Goal: Register for event/course

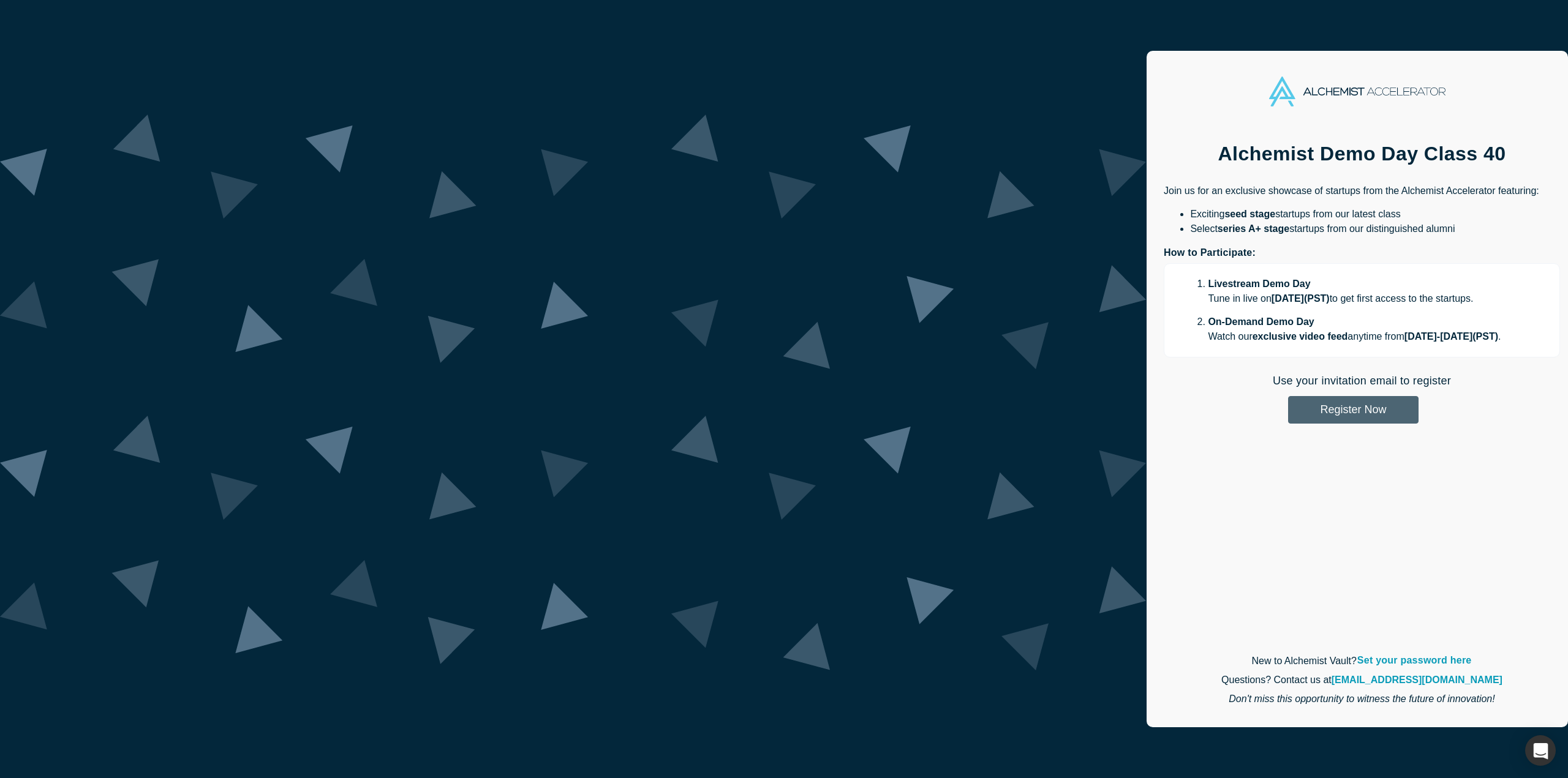
click at [1289, 412] on button "Register Now" at bounding box center [1354, 410] width 131 height 28
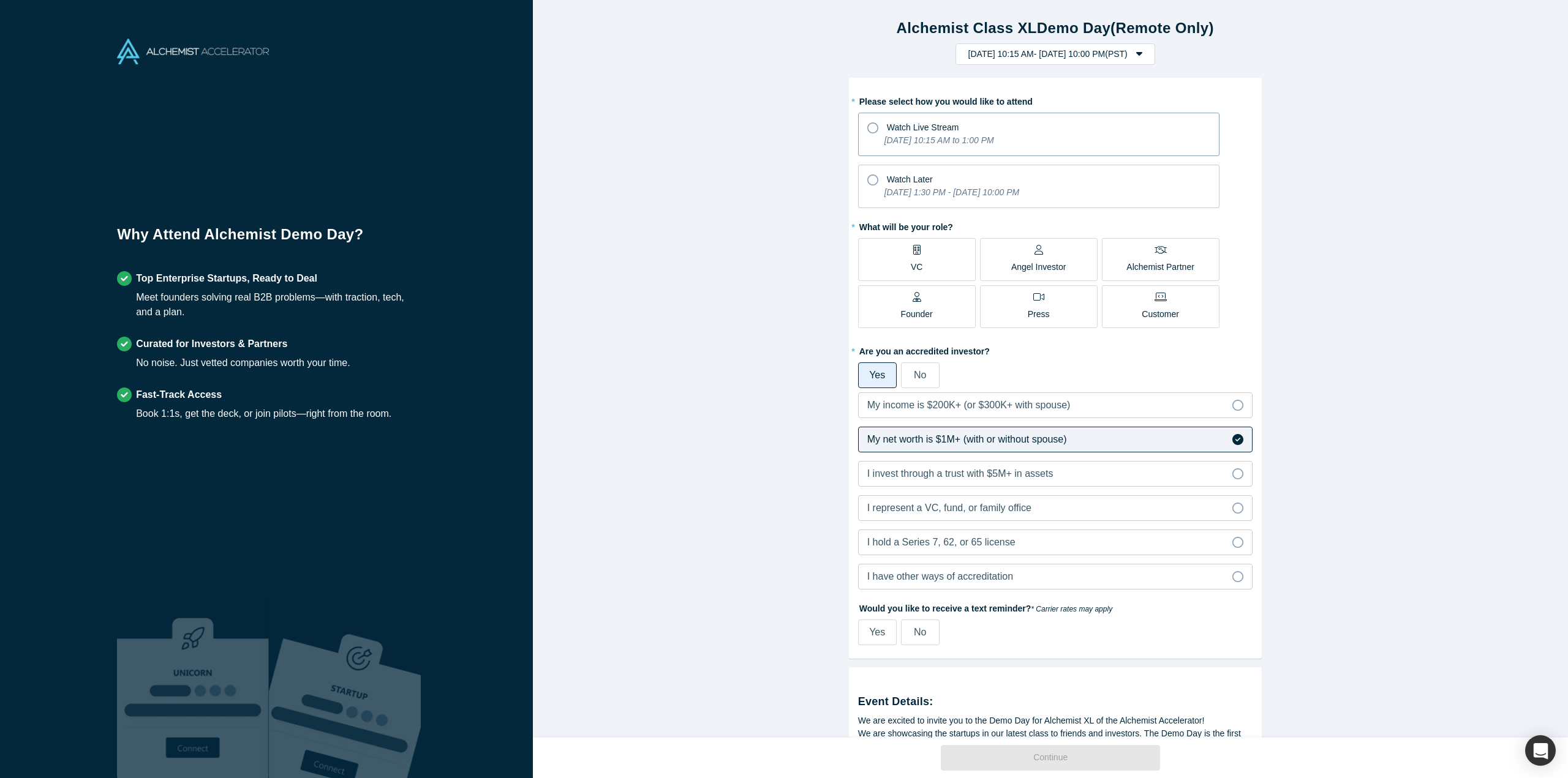
click at [870, 125] on icon at bounding box center [873, 127] width 11 height 11
click at [0, 0] on input "Watch Live Stream [DATE] 10:15 AM to 1:00 PM" at bounding box center [0, 0] width 0 height 0
click at [1053, 261] on p "Angel Investor" at bounding box center [1039, 267] width 55 height 13
click at [0, 0] on input "Angel Investor" at bounding box center [0, 0] width 0 height 0
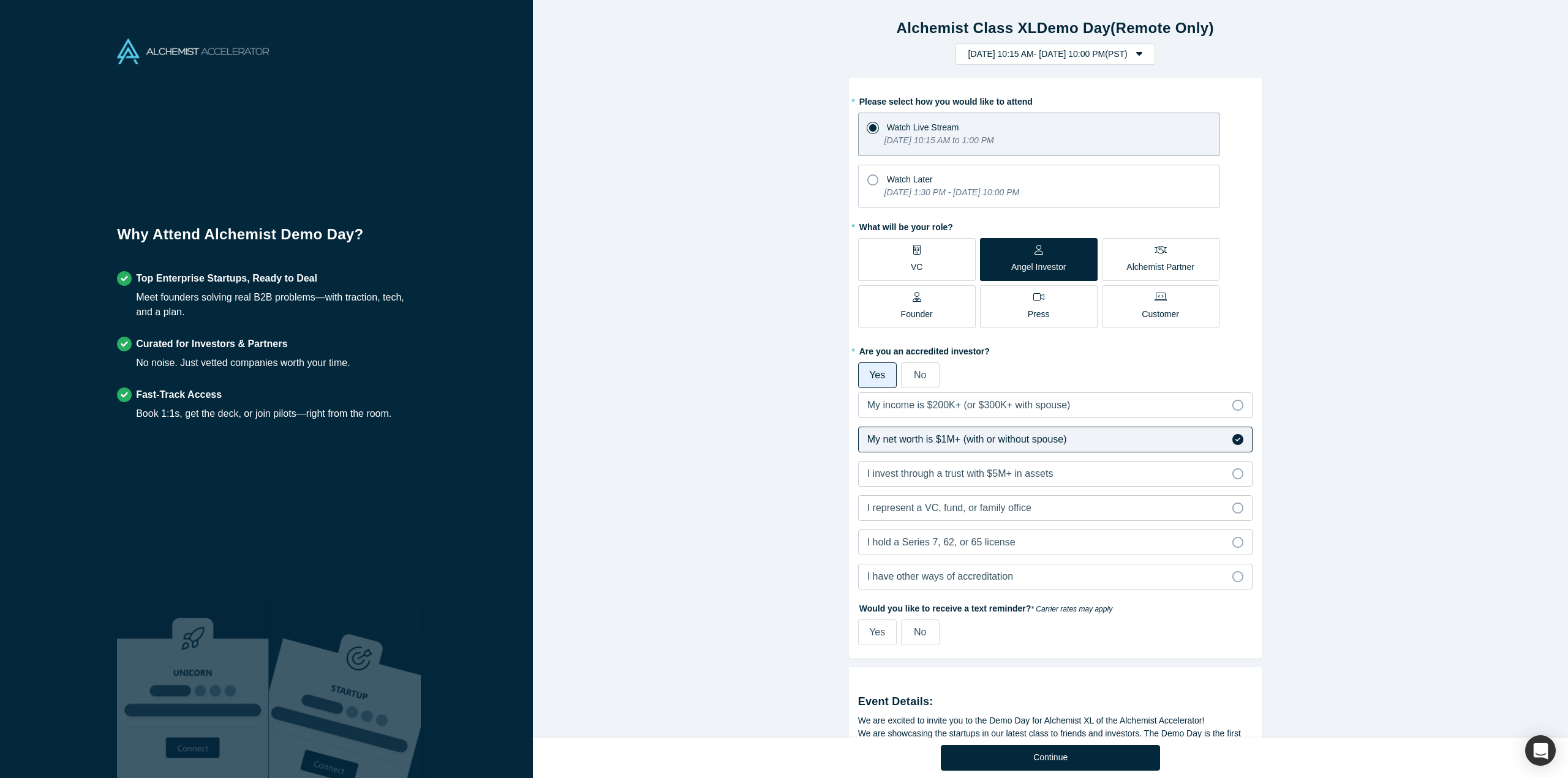
click at [936, 305] on label "Founder" at bounding box center [917, 306] width 118 height 43
click at [0, 0] on input "Founder" at bounding box center [0, 0] width 0 height 0
click at [1050, 250] on div "Angel Investor" at bounding box center [1039, 259] width 55 height 28
click at [0, 0] on input "Angel Investor" at bounding box center [0, 0] width 0 height 0
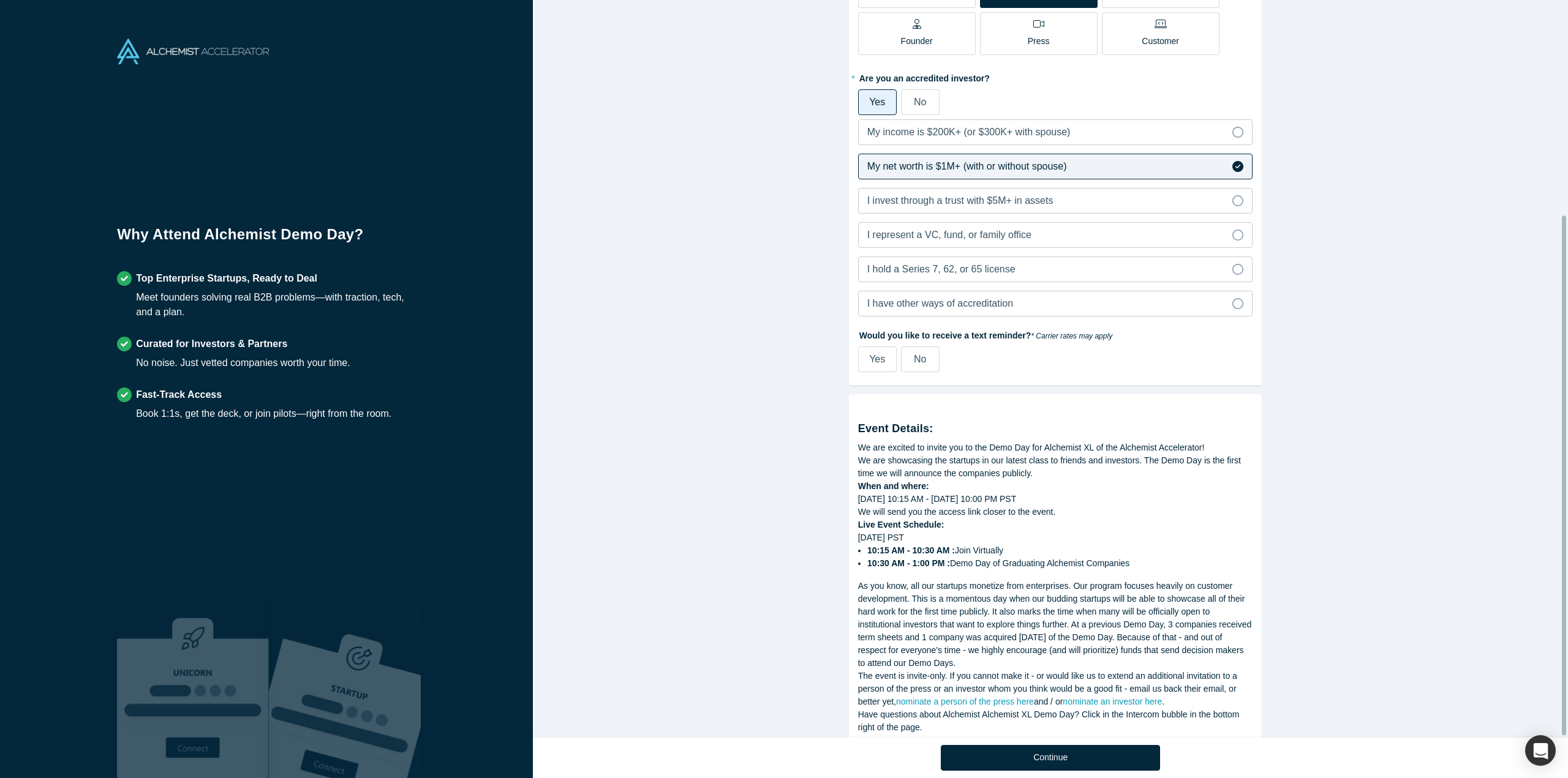
scroll to position [307, 0]
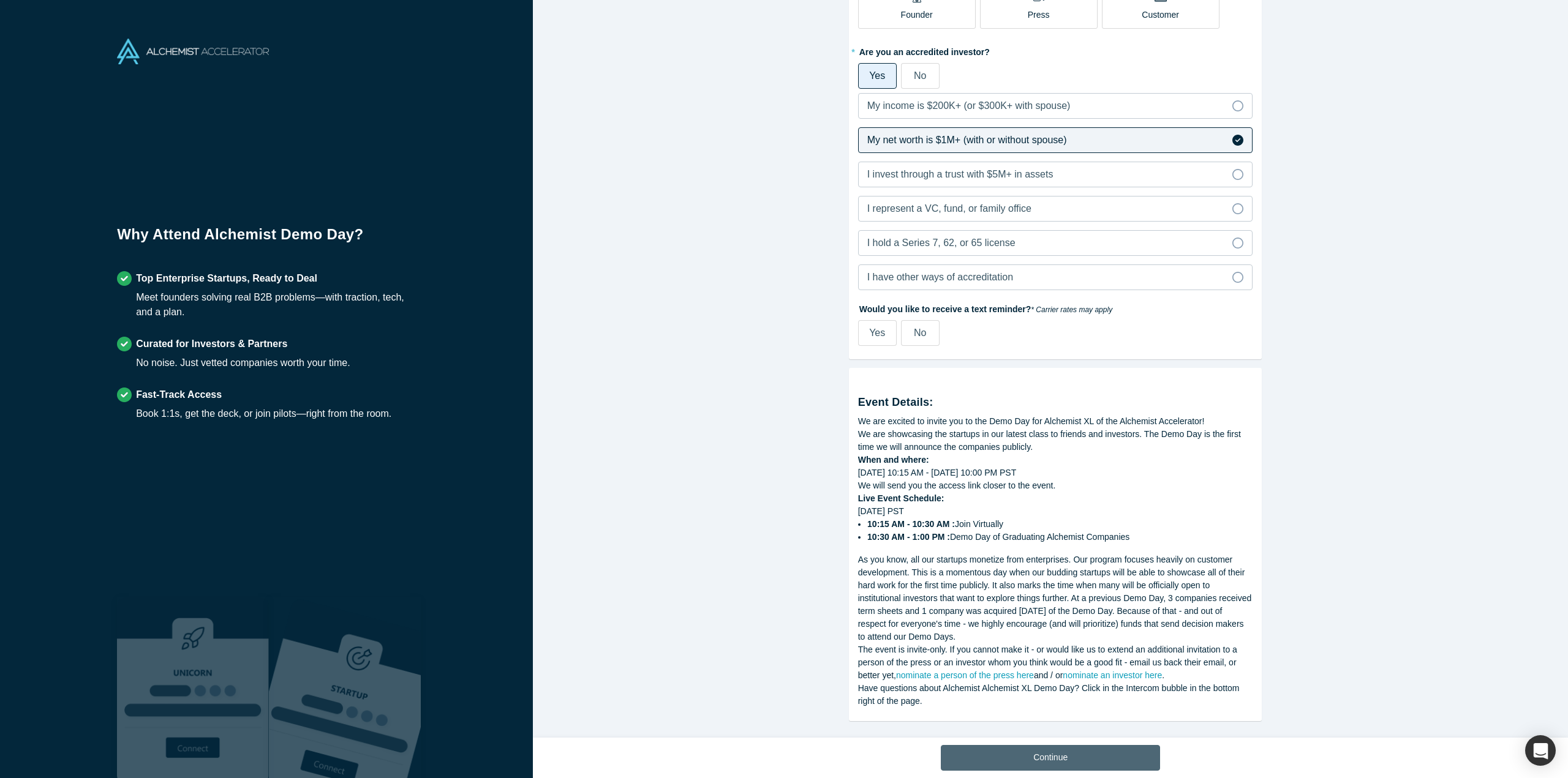
click at [1071, 761] on button "Continue" at bounding box center [1050, 758] width 219 height 26
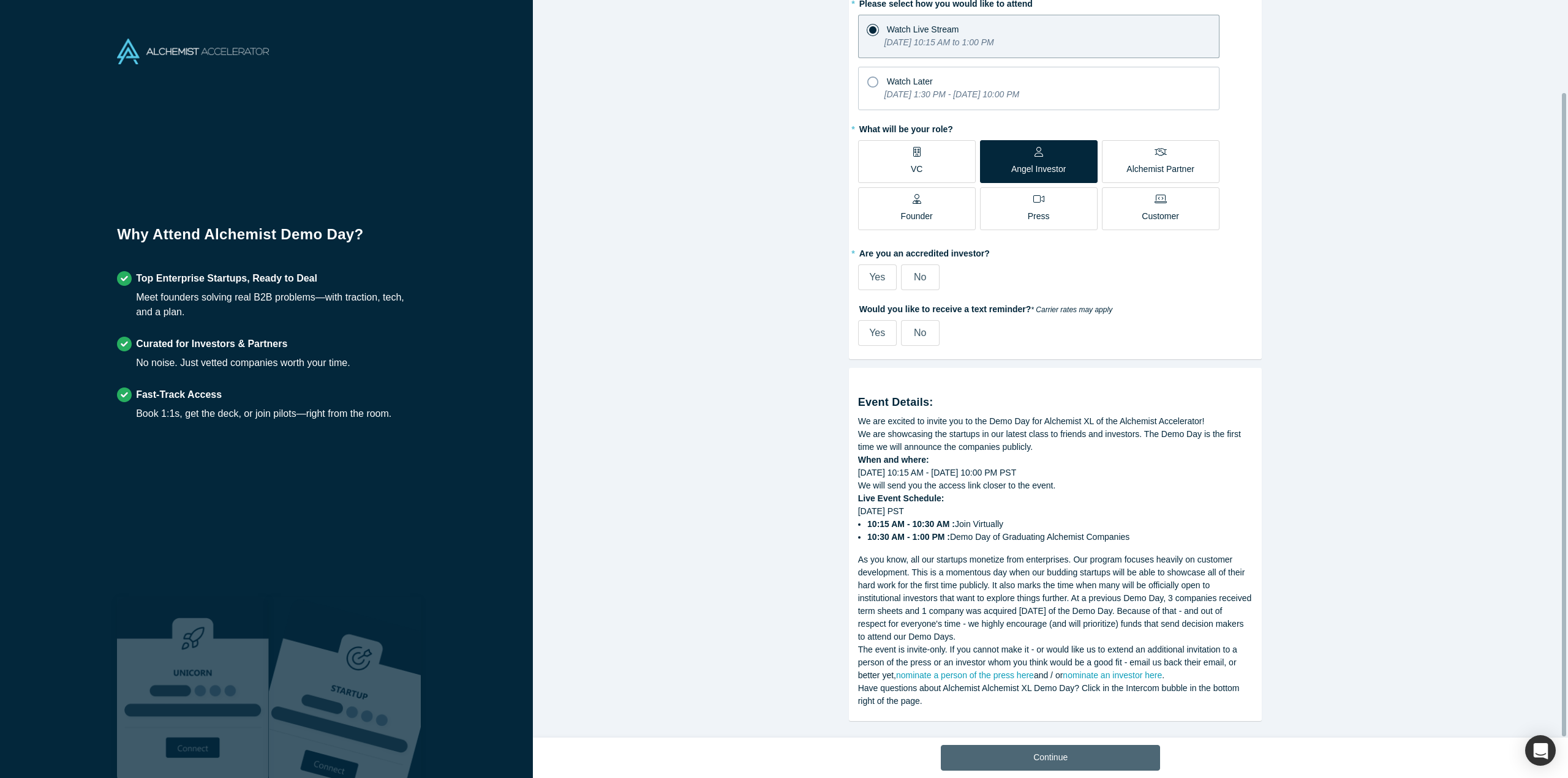
scroll to position [105, 0]
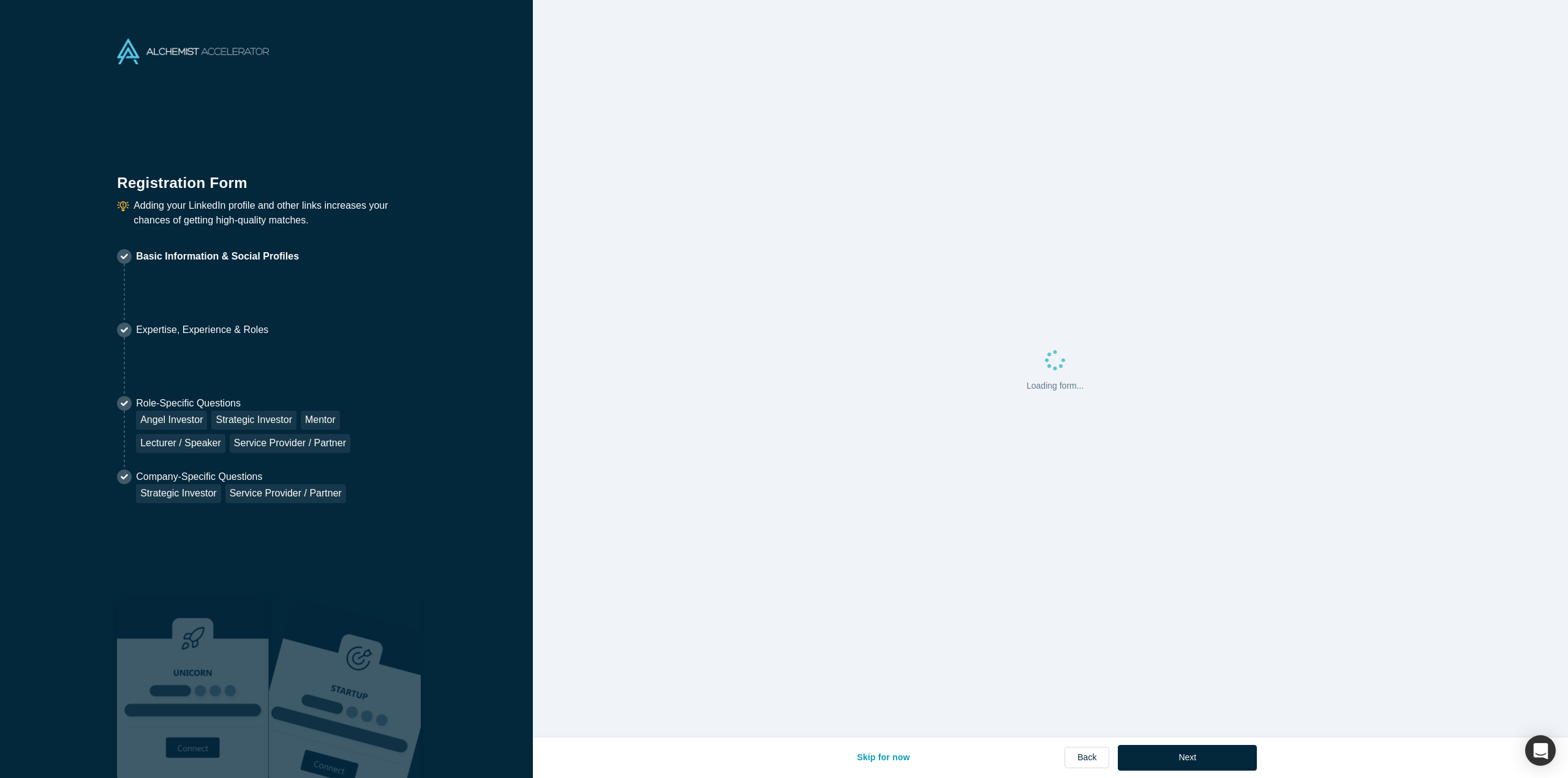
select select "US"
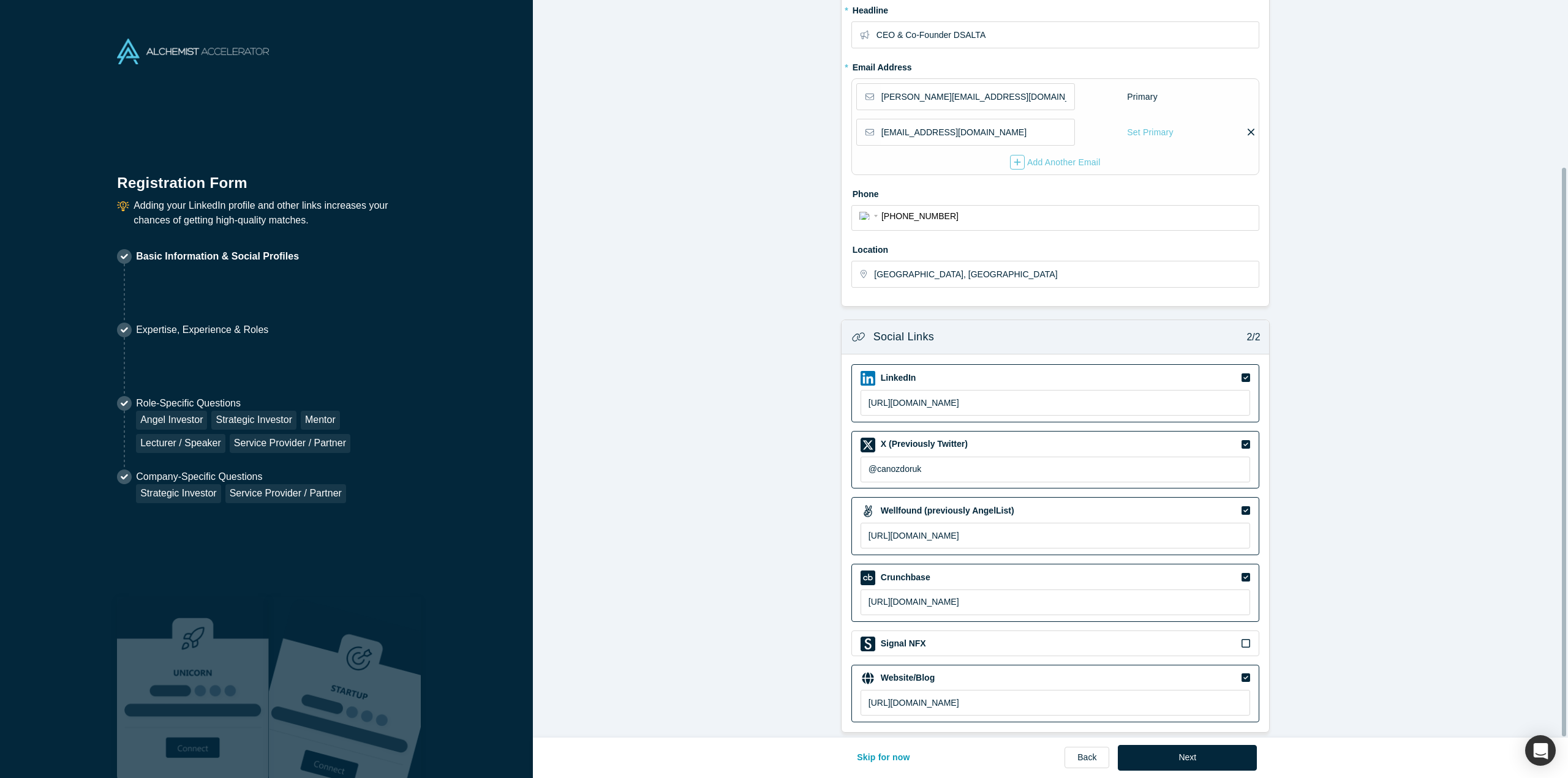
scroll to position [217, 0]
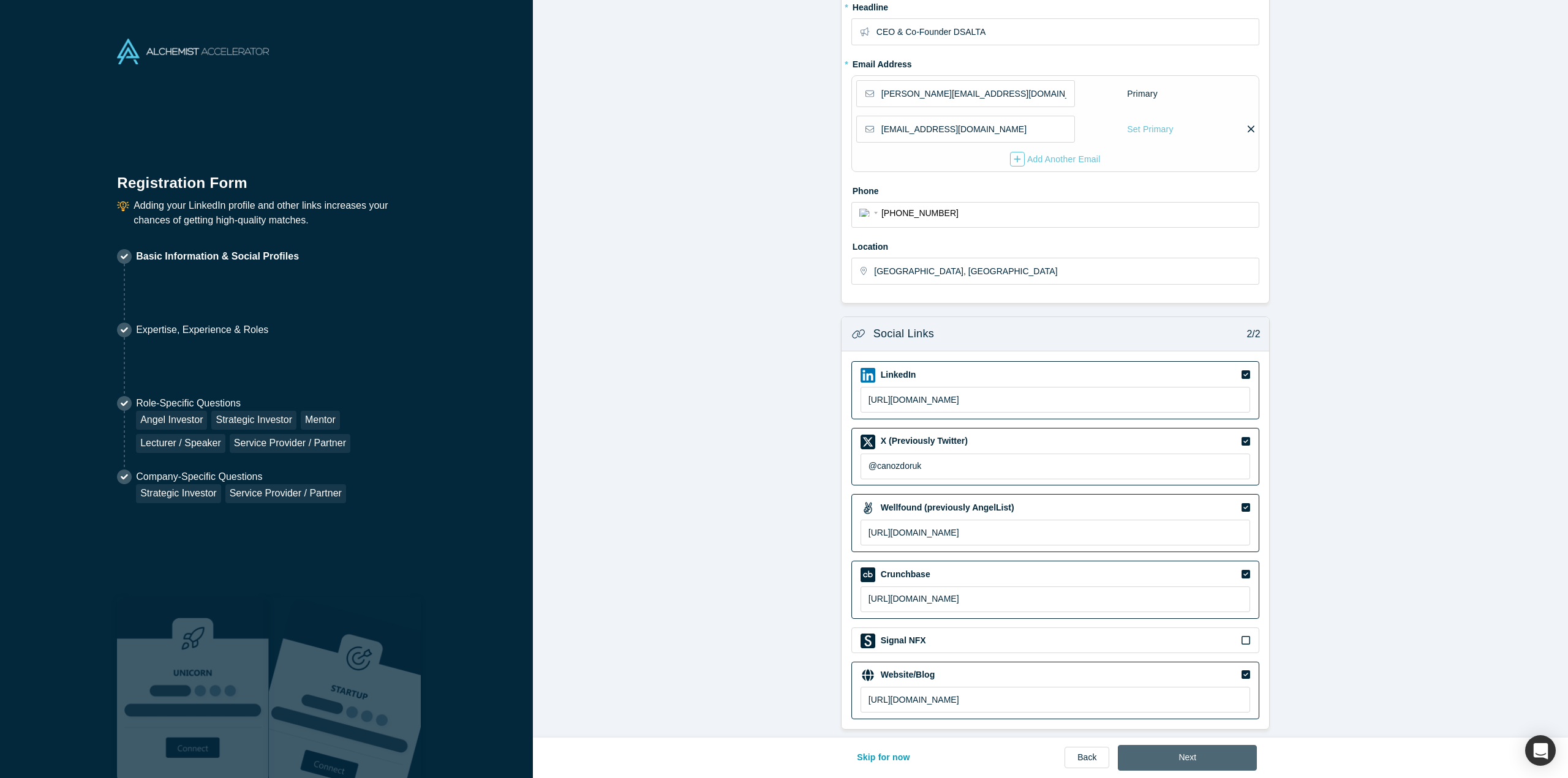
click at [1174, 753] on button "Next" at bounding box center [1187, 758] width 139 height 26
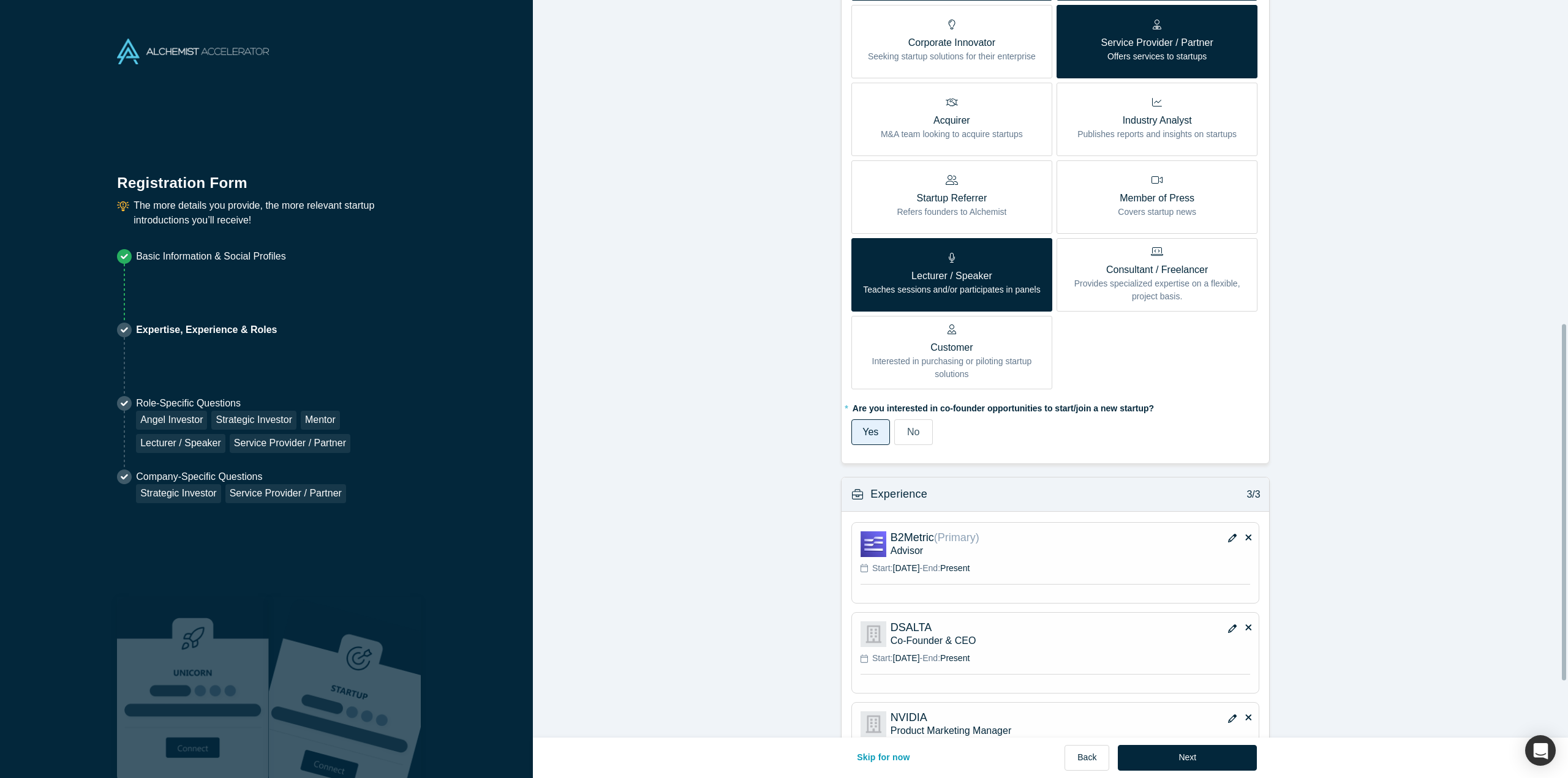
scroll to position [734, 0]
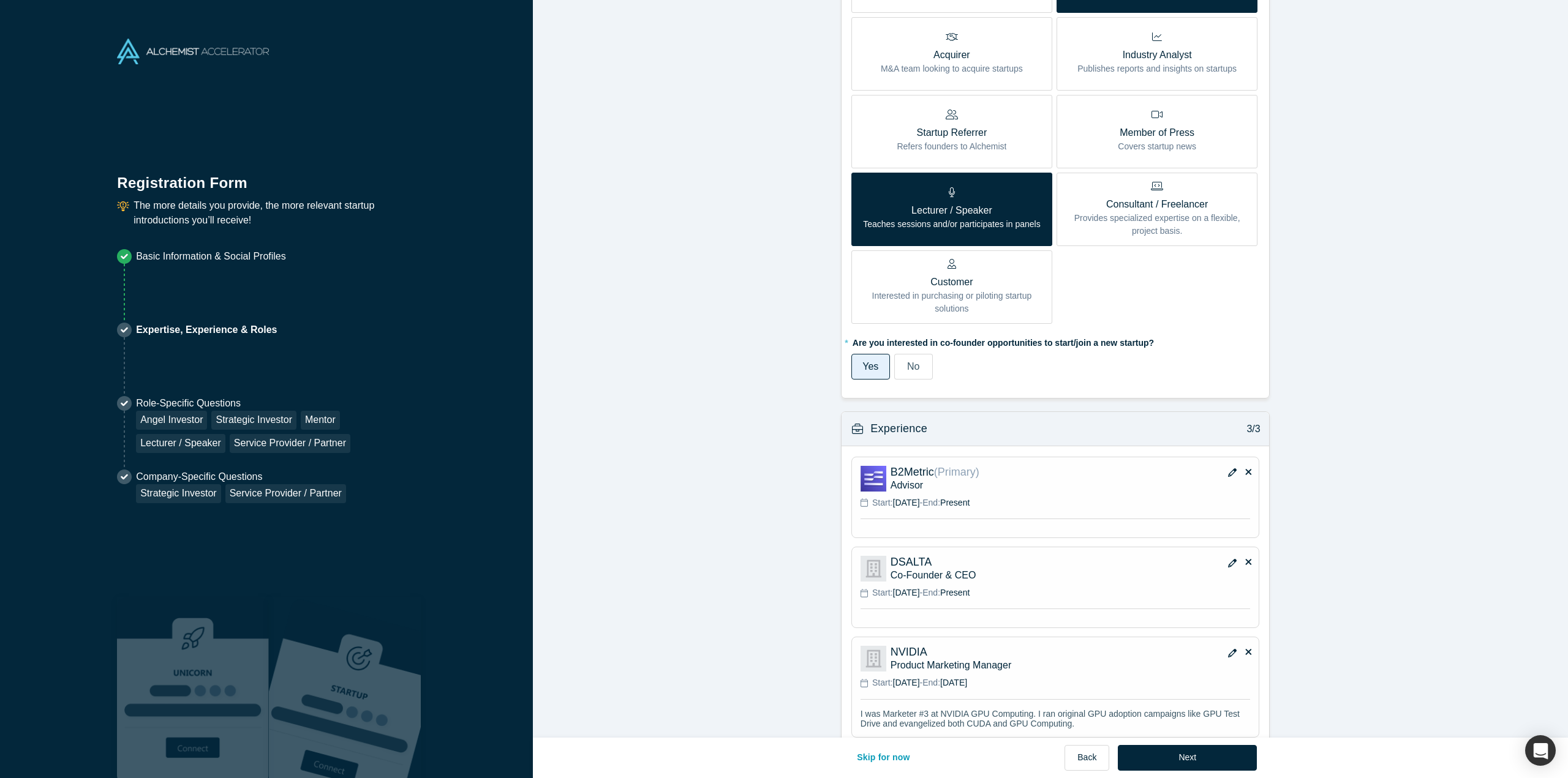
click at [1228, 559] on icon "button" at bounding box center [1232, 563] width 8 height 8
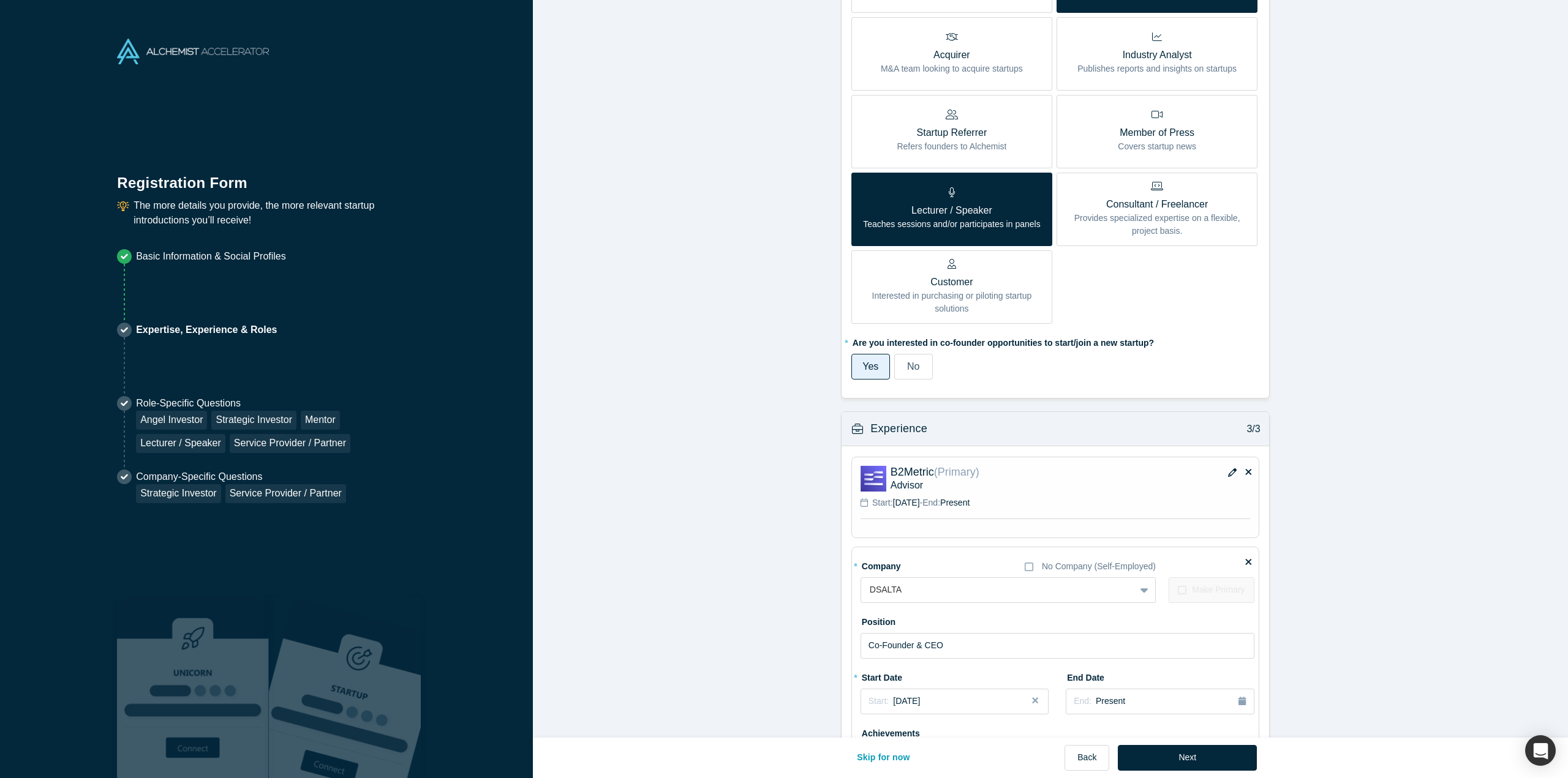
click at [1223, 472] on button "button" at bounding box center [1232, 473] width 18 height 17
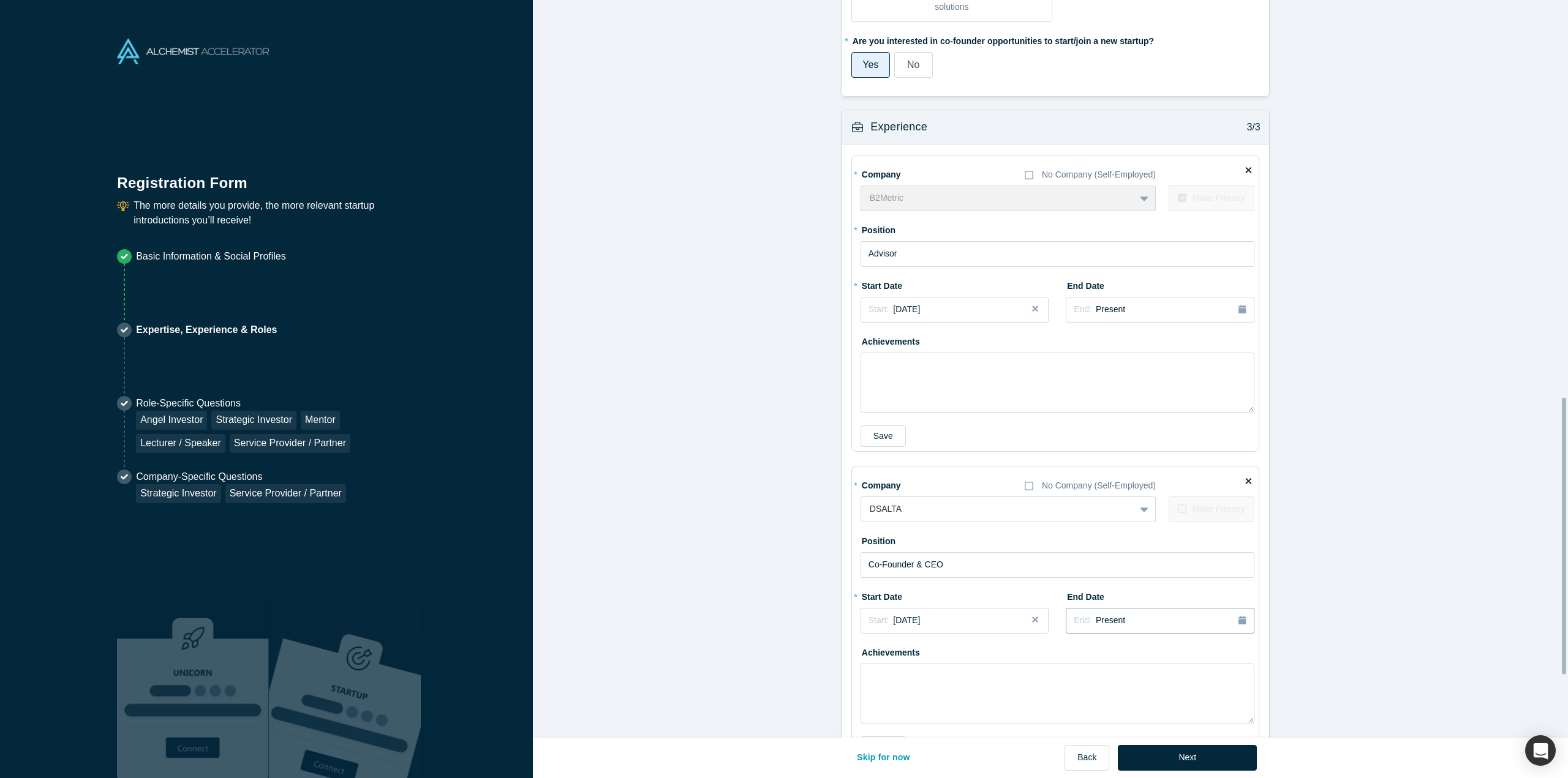
scroll to position [1226, 0]
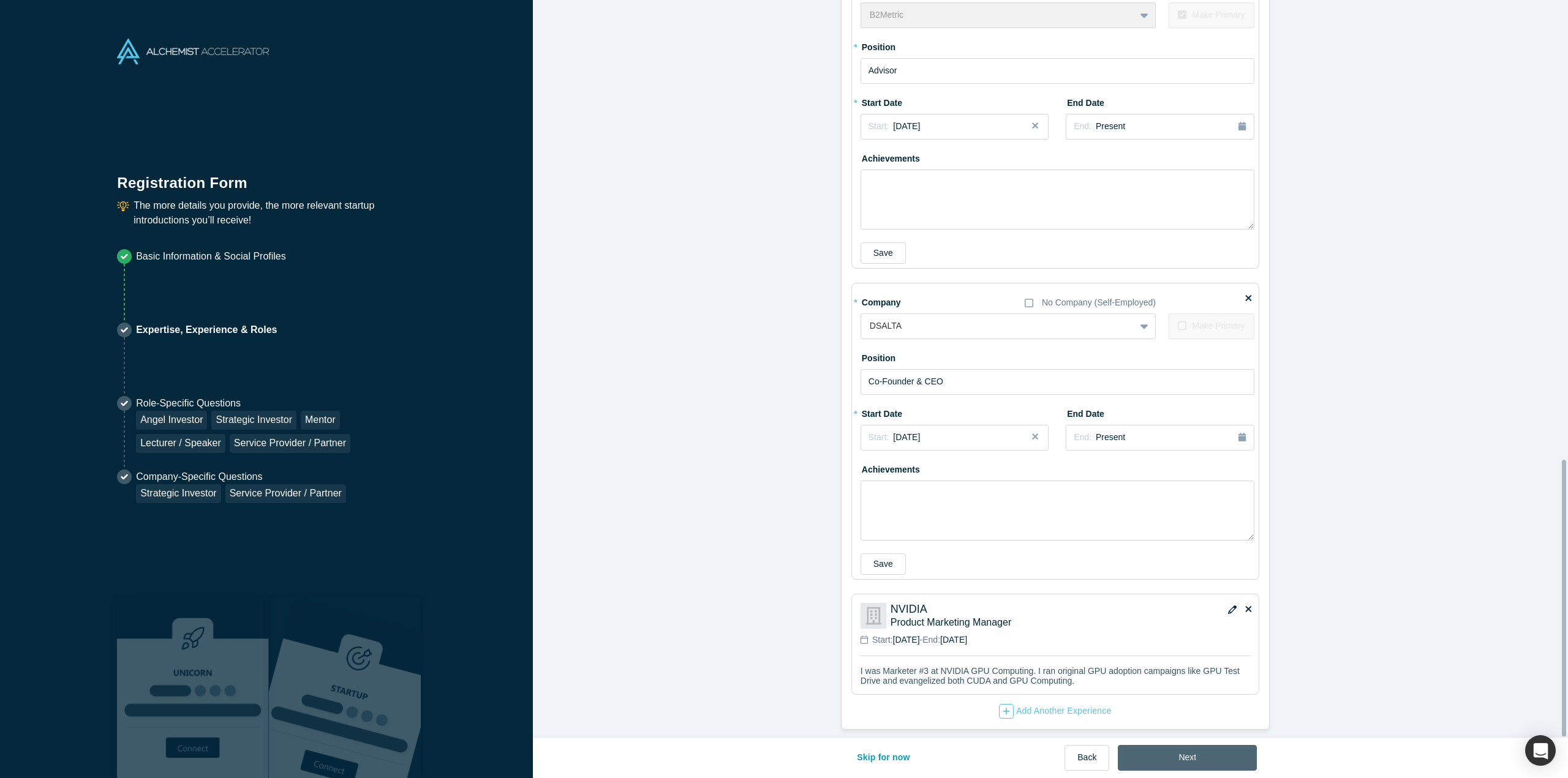
click at [1164, 759] on button "Next" at bounding box center [1187, 758] width 139 height 26
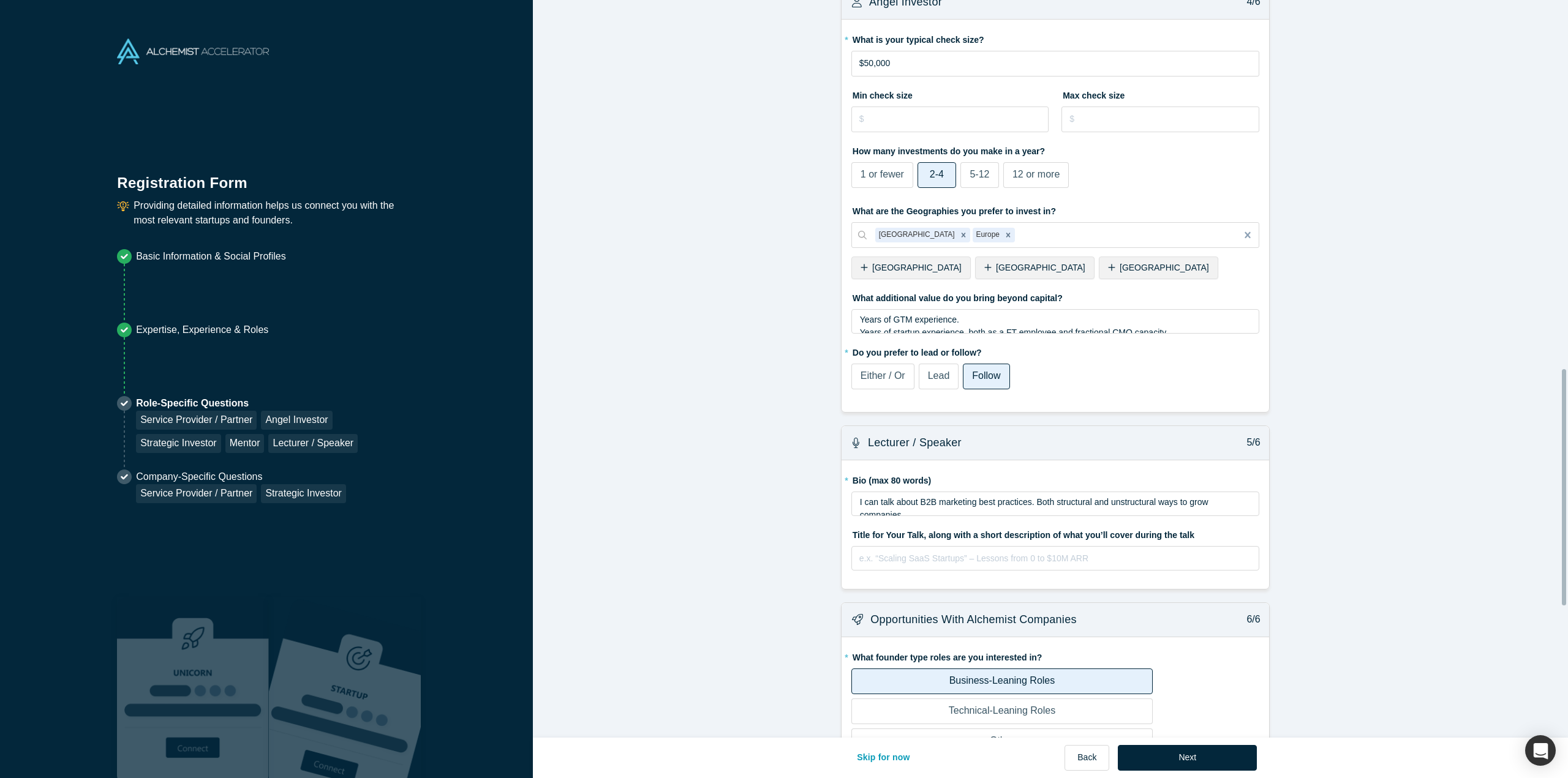
scroll to position [1225, 0]
click at [861, 263] on icon at bounding box center [864, 266] width 7 height 7
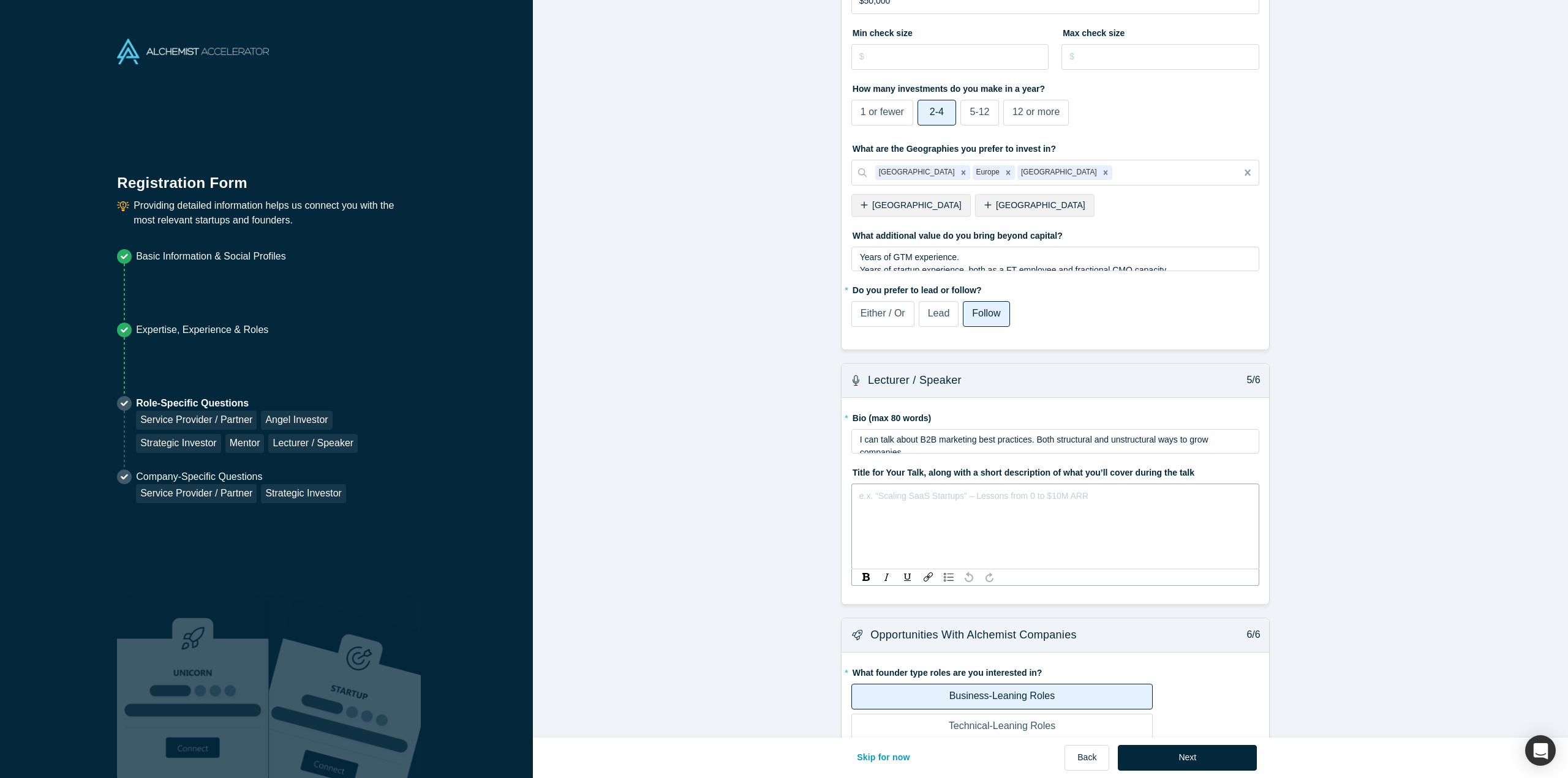
click at [1049, 490] on div "rdw-editor" at bounding box center [1056, 494] width 392 height 13
click at [927, 489] on span "10 Things to do to go 0-to-1M" at bounding box center [916, 494] width 112 height 10
click at [1004, 484] on div "10 Things to do to on Your Journey 0-to-1M" at bounding box center [1056, 526] width 408 height 85
click at [1008, 489] on span "10 Things to do to on Your Journey 0-to-1M" at bounding box center [942, 494] width 165 height 10
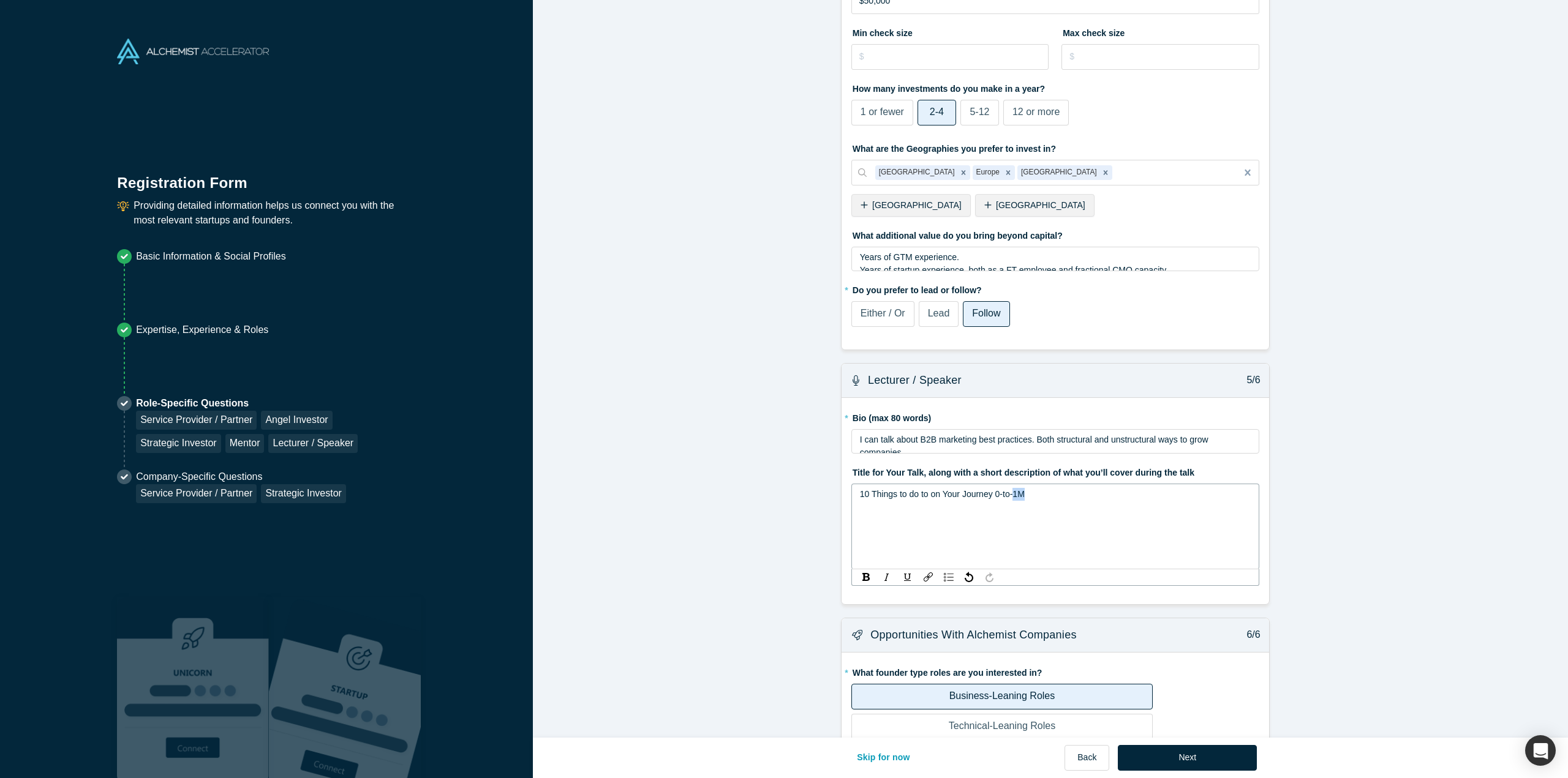
click at [1008, 489] on span "10 Things to do to on Your Journey 0-to-1M" at bounding box center [942, 494] width 165 height 10
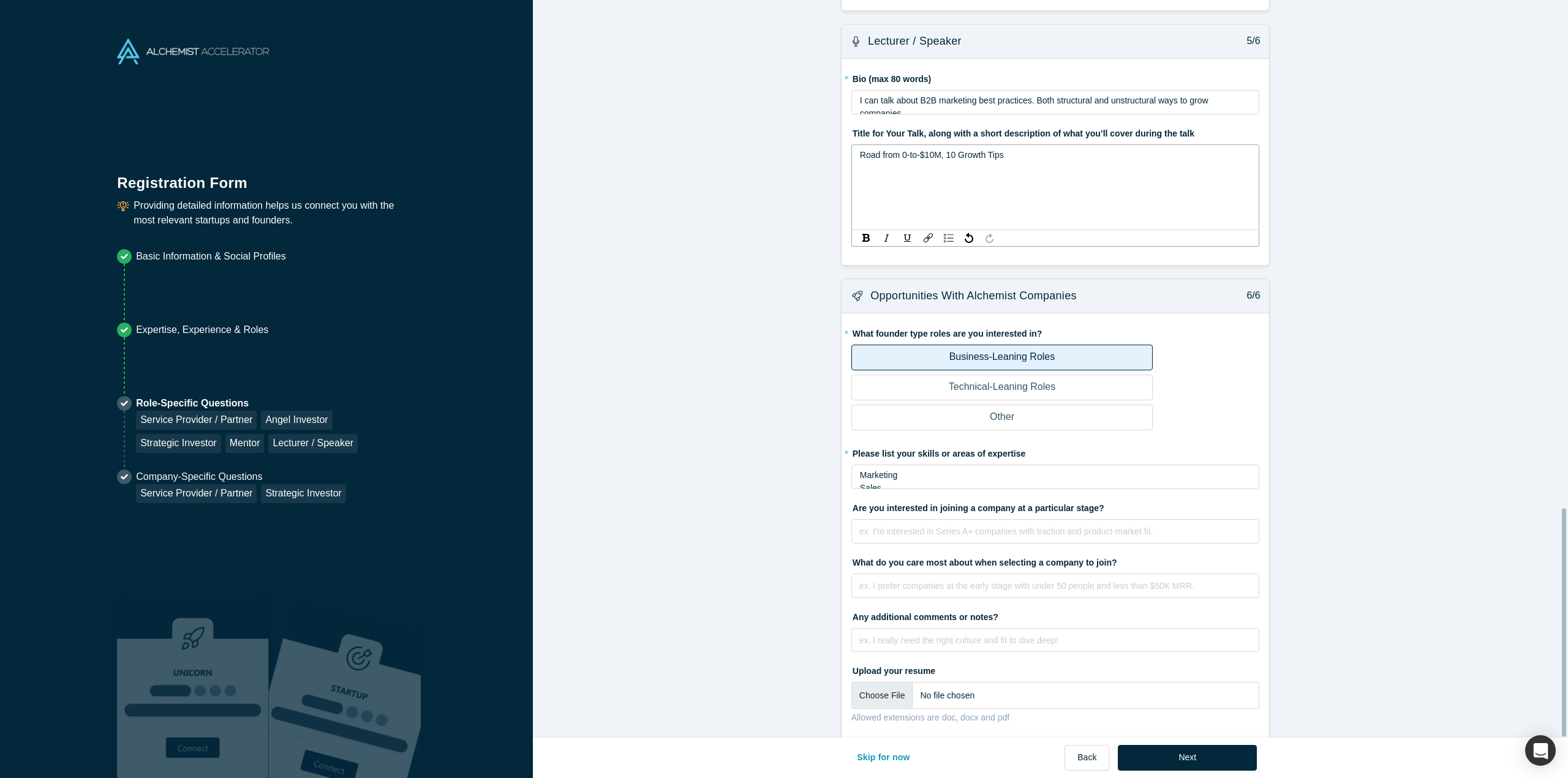
scroll to position [1640, 0]
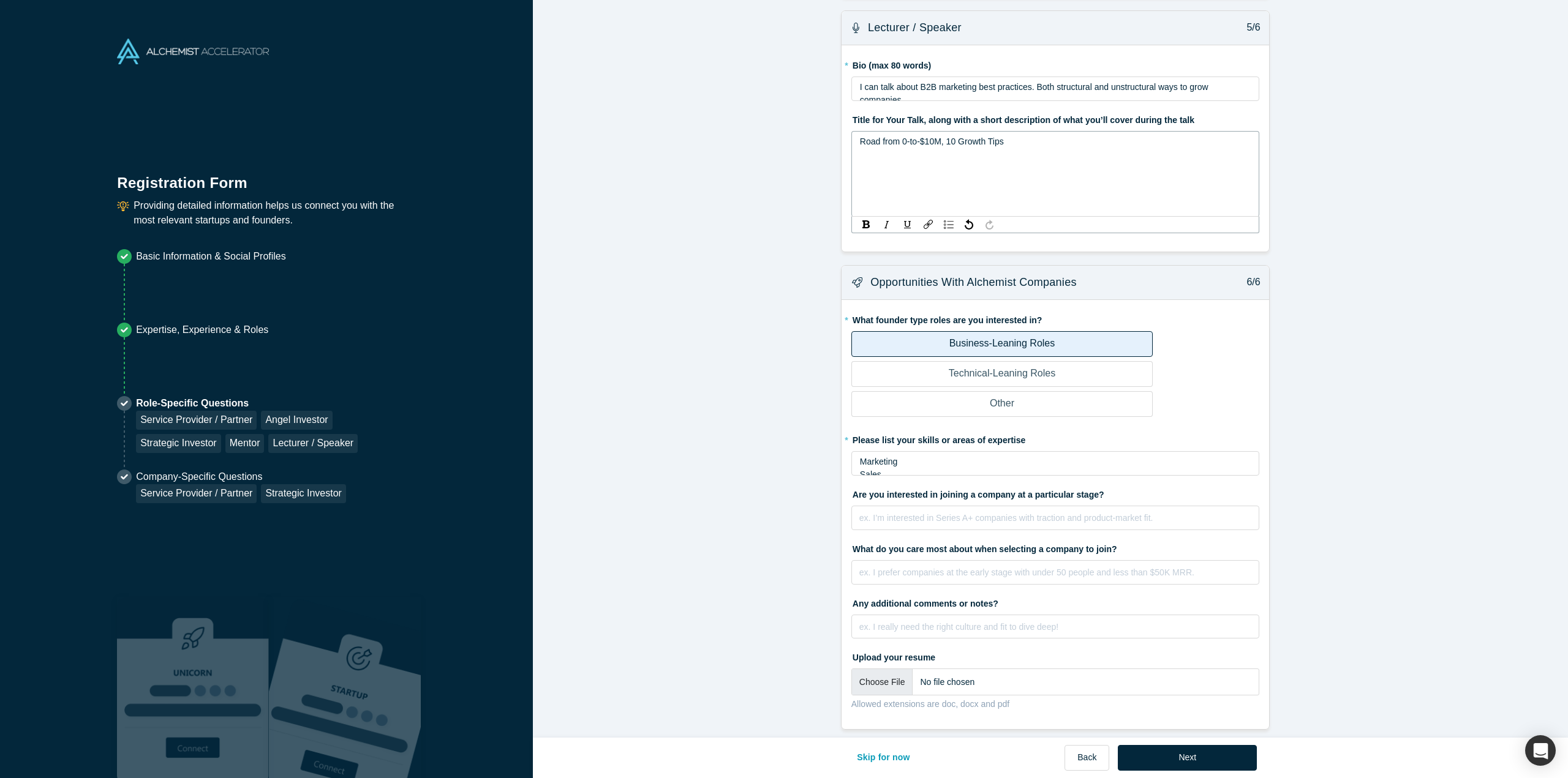
click at [1182, 753] on button "Next" at bounding box center [1187, 758] width 139 height 26
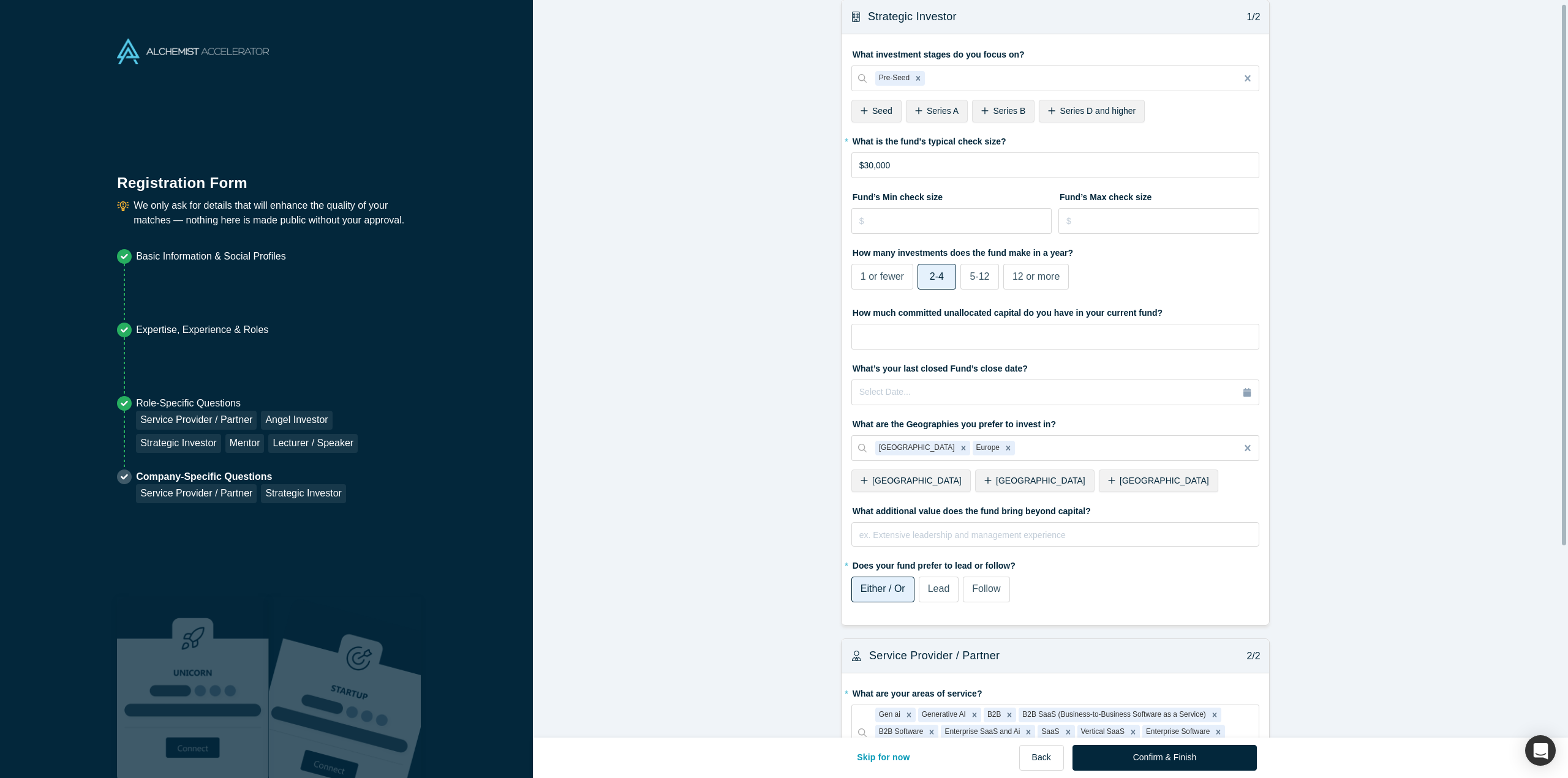
scroll to position [0, 0]
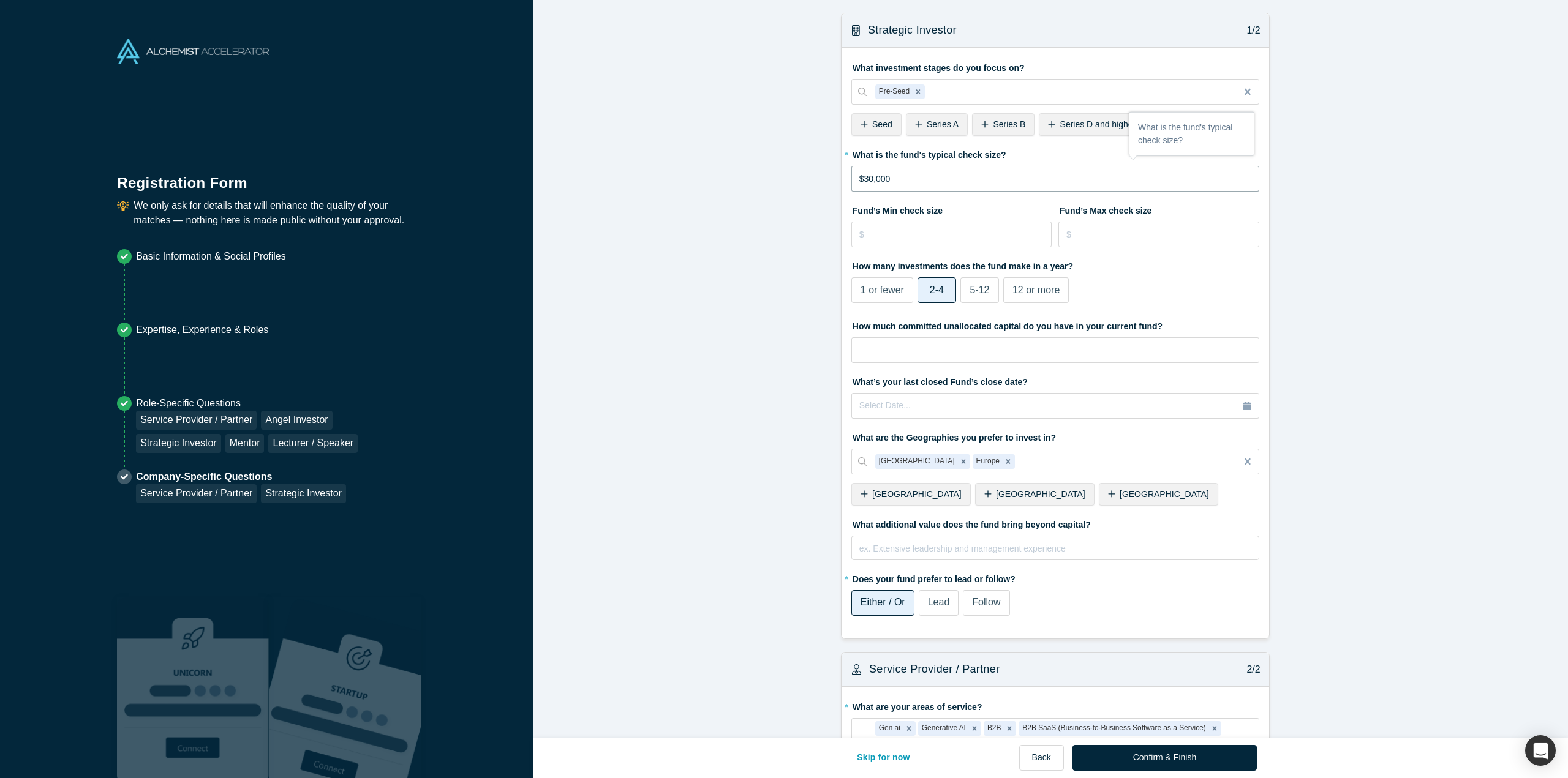
drag, startPoint x: 863, startPoint y: 178, endPoint x: 820, endPoint y: 182, distance: 43.2
click at [820, 182] on form "Strategic Investor 1/2 What investment stages do you focus on? Pre-Seed To pick…" at bounding box center [1055, 501] width 1044 height 977
type input "$30,000"
type input "$50,000"
click at [956, 231] on input "tel" at bounding box center [952, 234] width 201 height 26
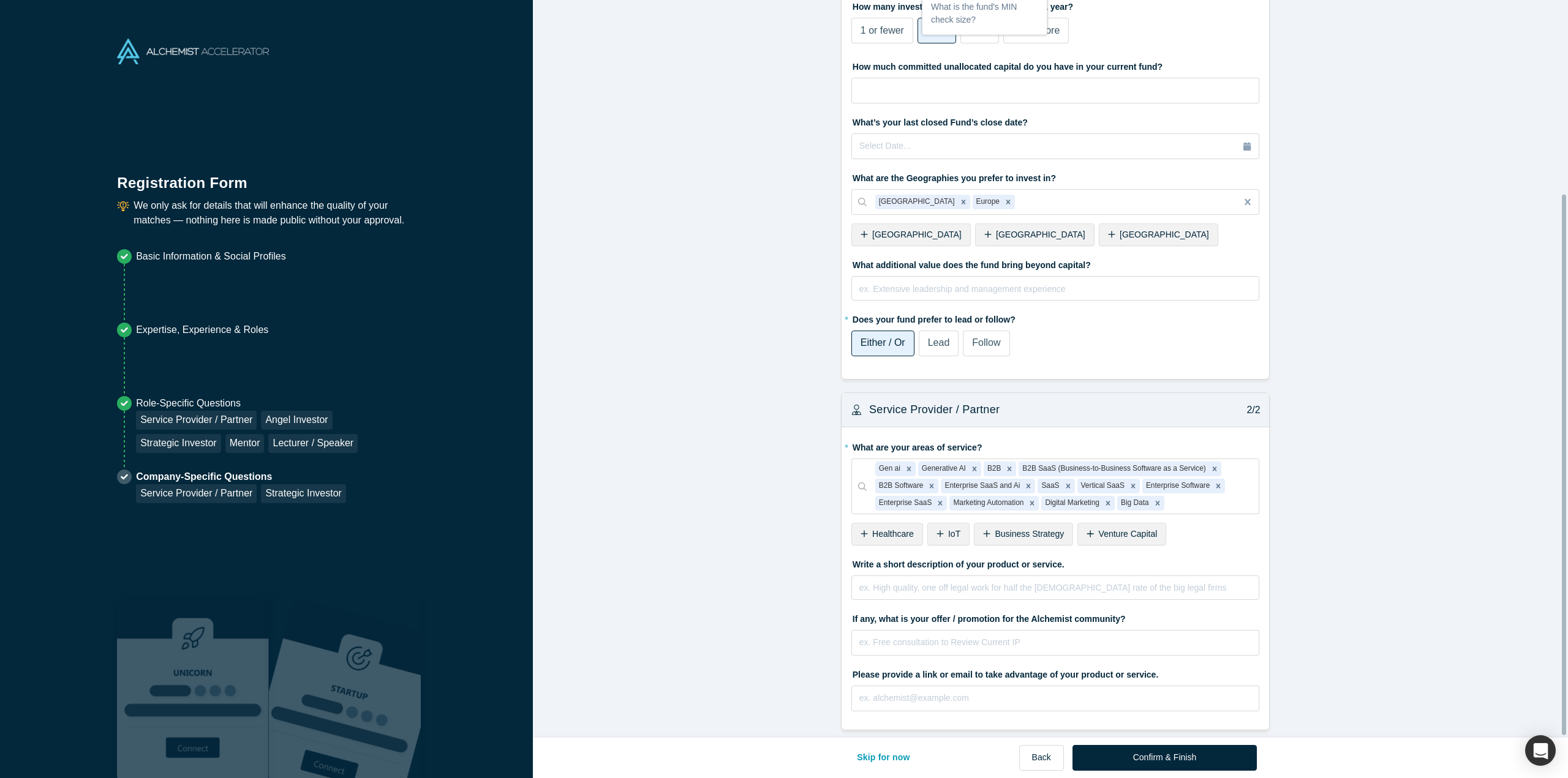
scroll to position [266, 0]
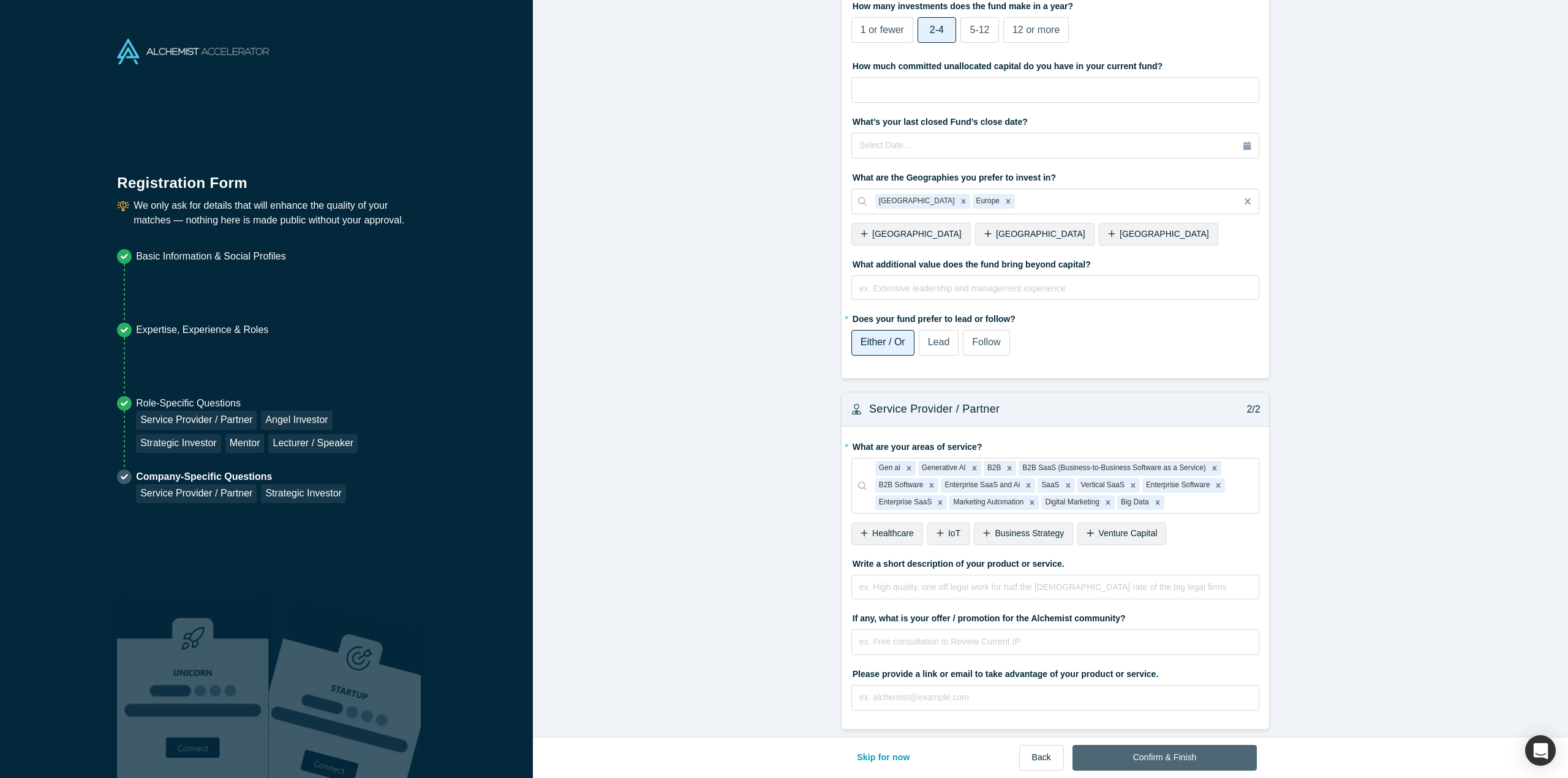
click at [1175, 757] on button "Confirm & Finish" at bounding box center [1165, 758] width 184 height 26
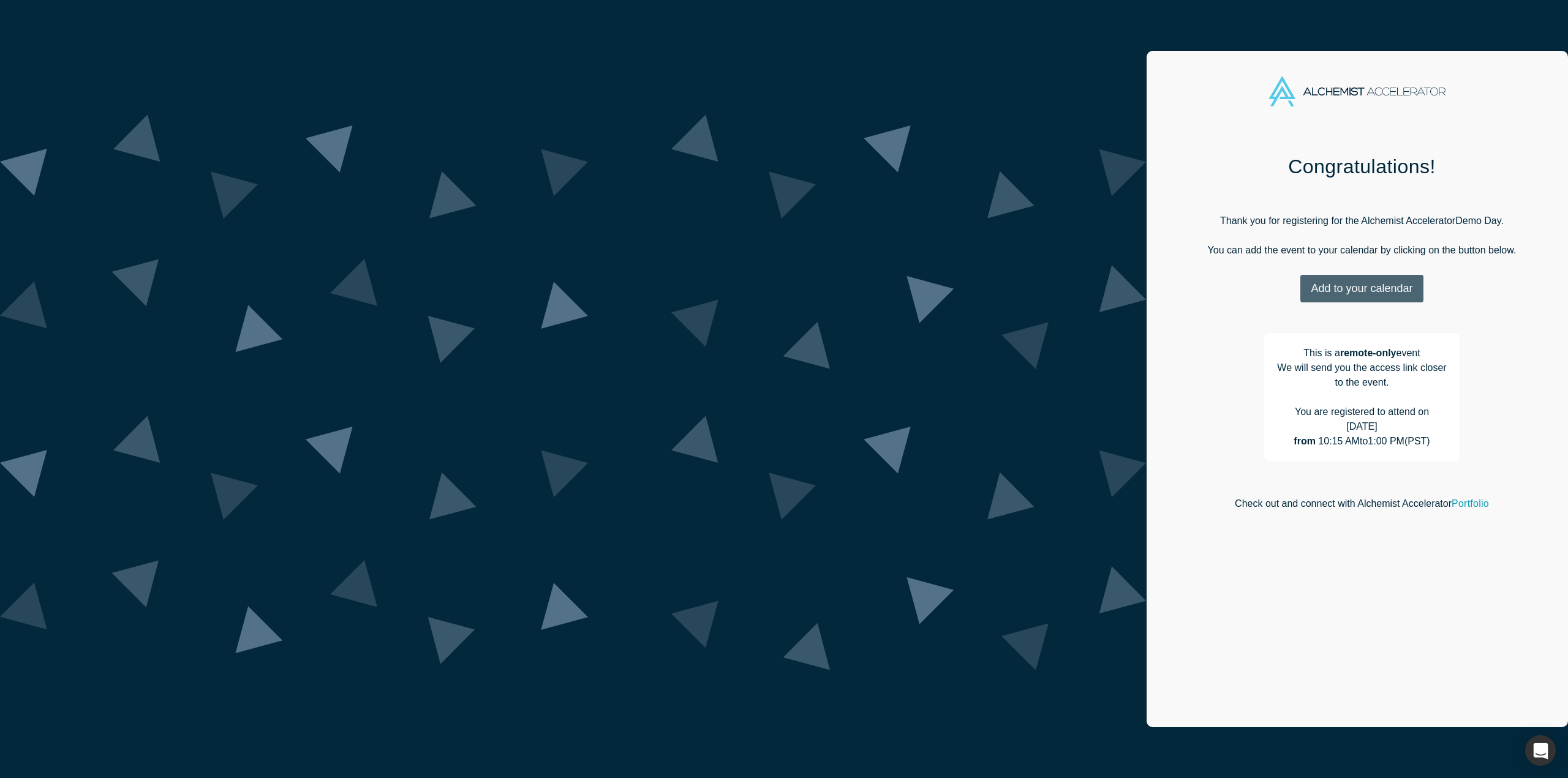
click at [1300, 291] on button "Add to your calendar" at bounding box center [1361, 289] width 122 height 28
click at [1330, 331] on link "Outlook" at bounding box center [1359, 326] width 59 height 10
click at [1146, 335] on div "Congratulations! Thank you for registering for the Alchemist Accelerator Demo D…" at bounding box center [1361, 437] width 431 height 601
